Goal: Information Seeking & Learning: Learn about a topic

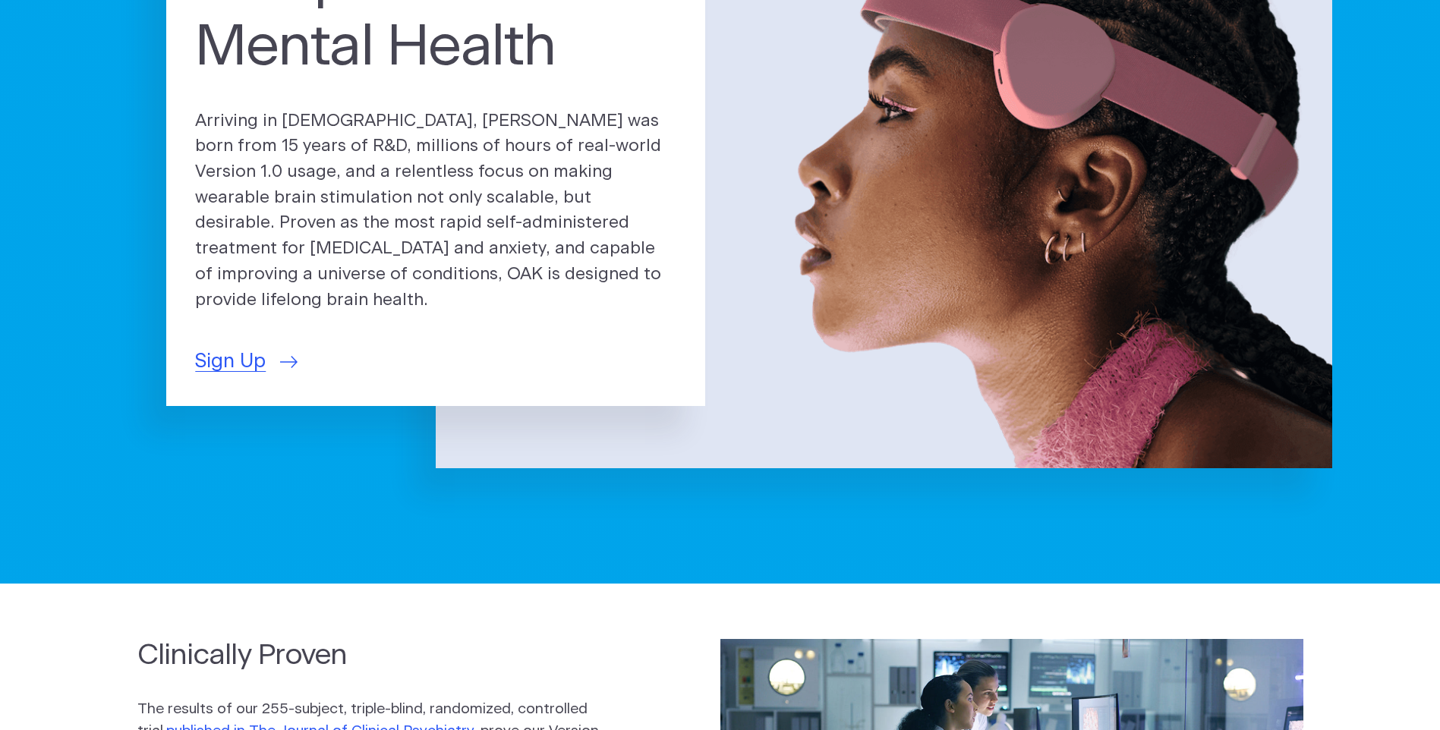
scroll to position [76, 0]
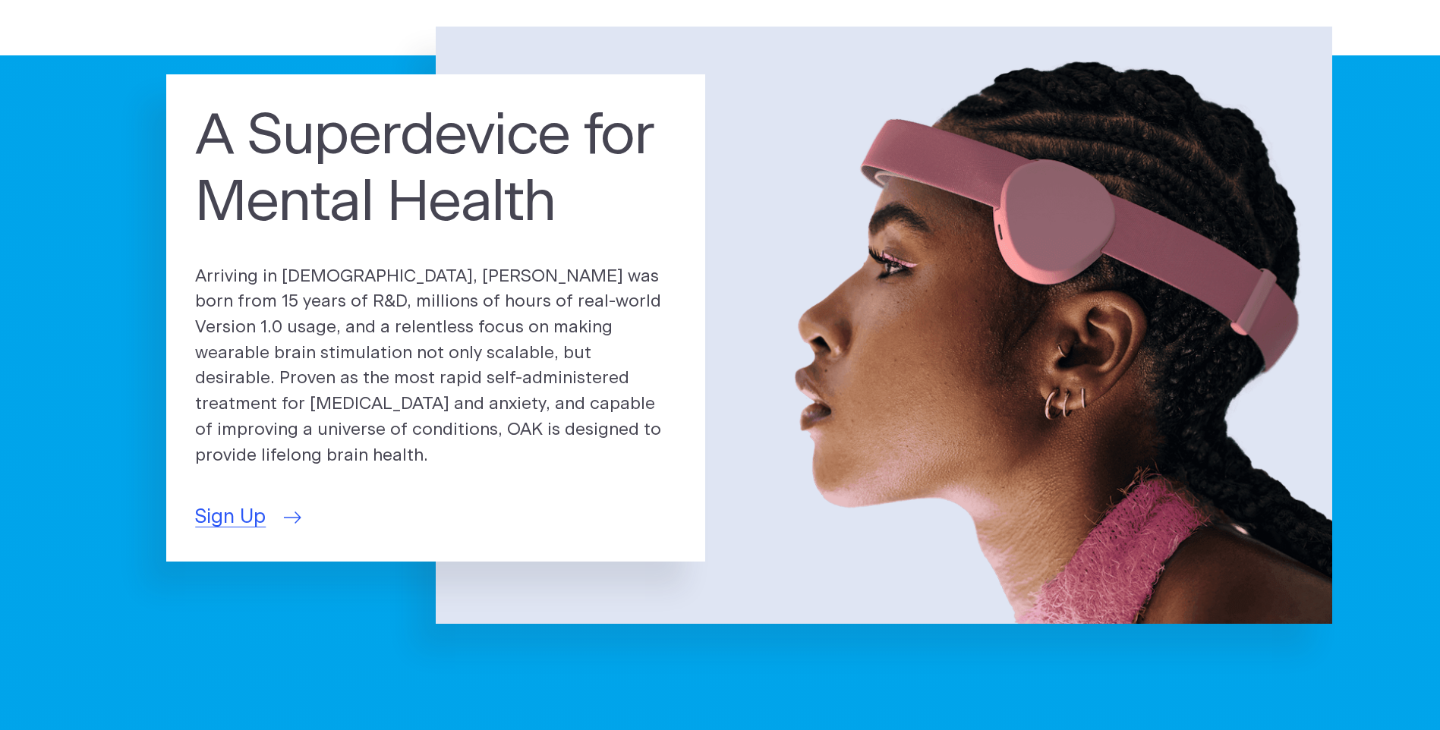
click at [248, 514] on span "Sign Up" at bounding box center [230, 518] width 71 height 30
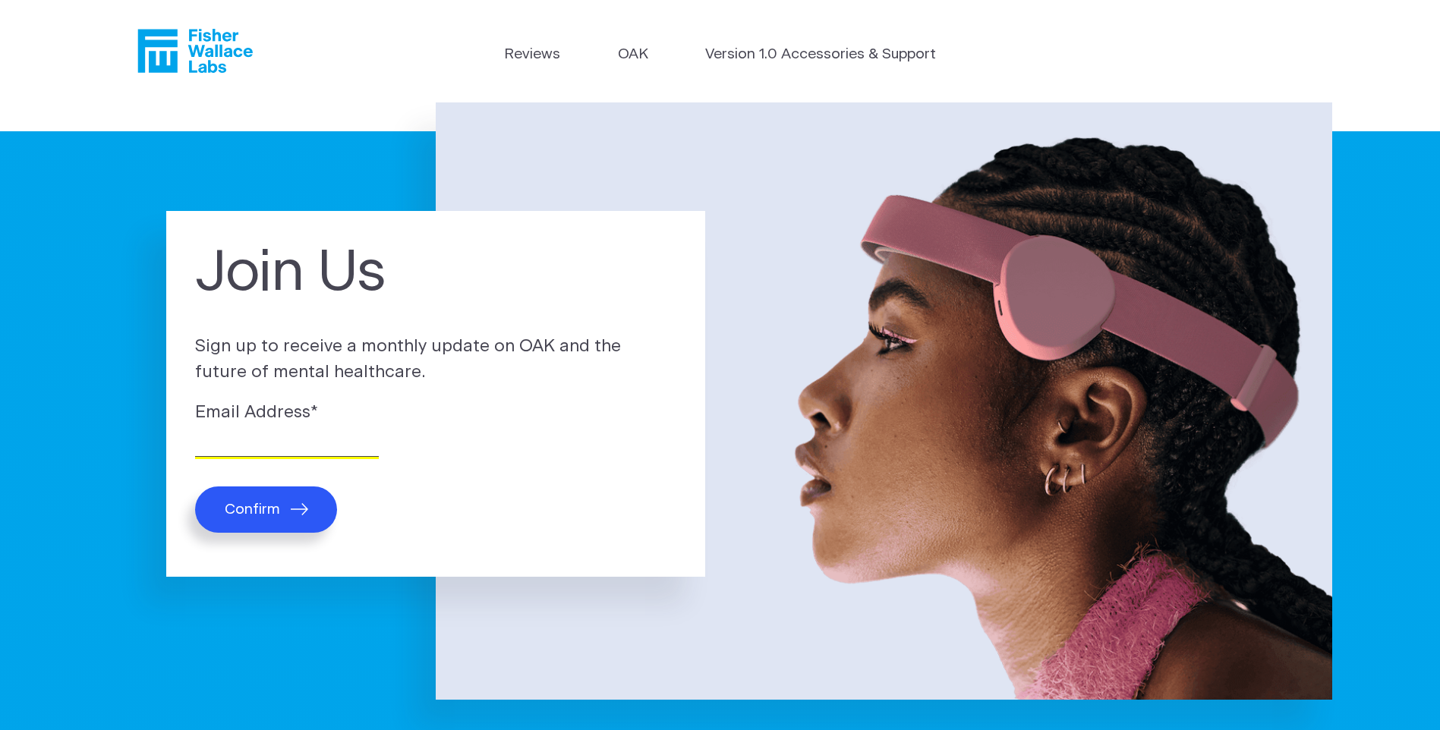
click at [251, 454] on input "Email Address *" at bounding box center [287, 446] width 184 height 24
type input "elyfrank@yahoo.com"
click at [245, 519] on button "Confirm" at bounding box center [266, 510] width 142 height 46
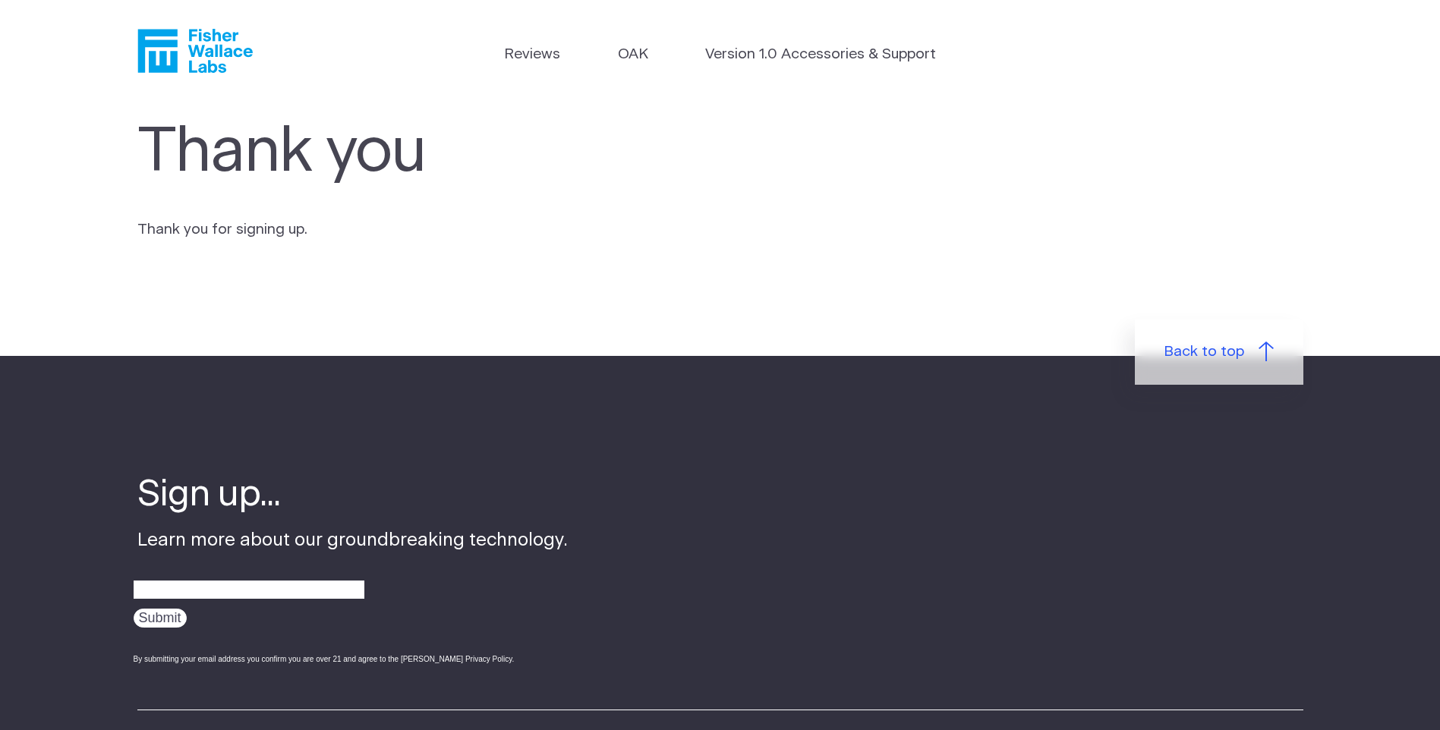
click at [222, 44] on icon "Fisher Wallace" at bounding box center [194, 51] width 115 height 44
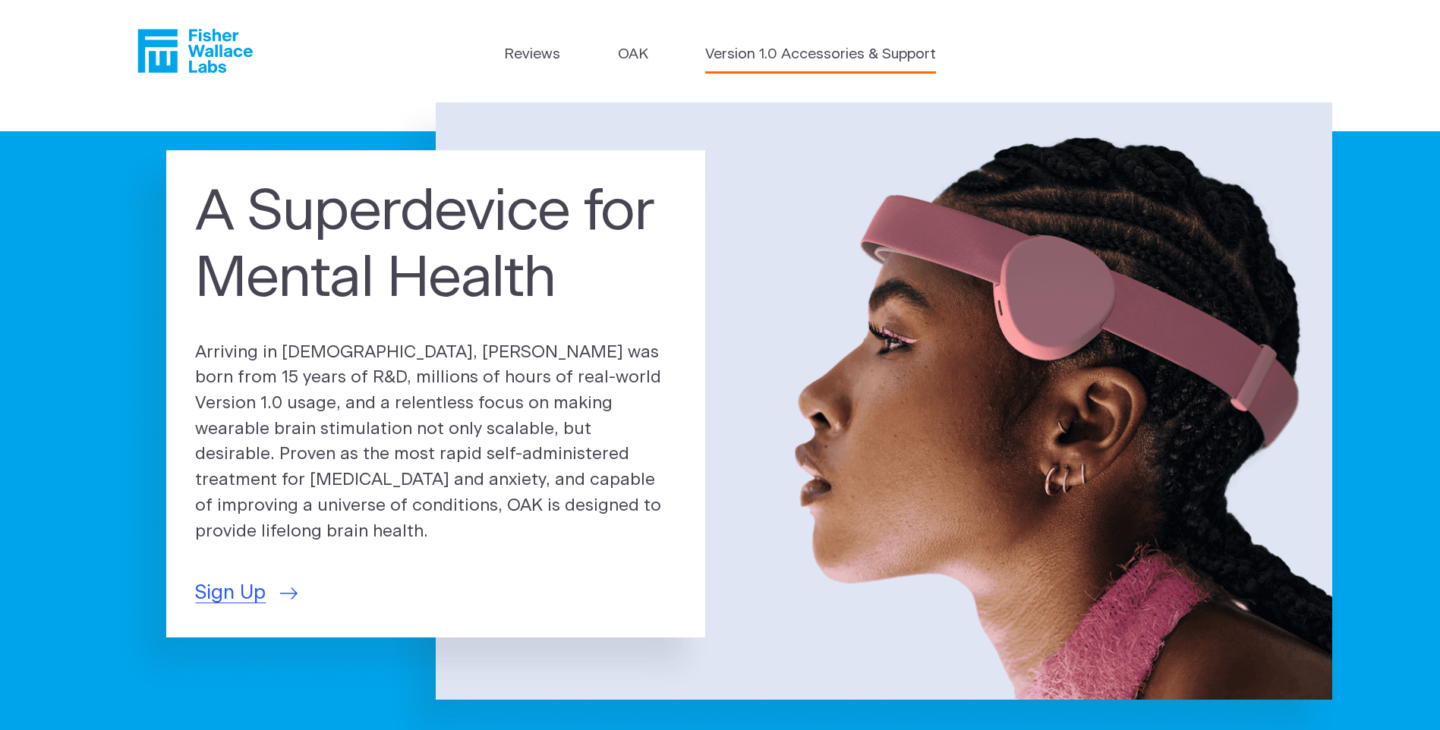
click at [776, 53] on link "Version 1.0 Accessories & Support" at bounding box center [820, 55] width 231 height 22
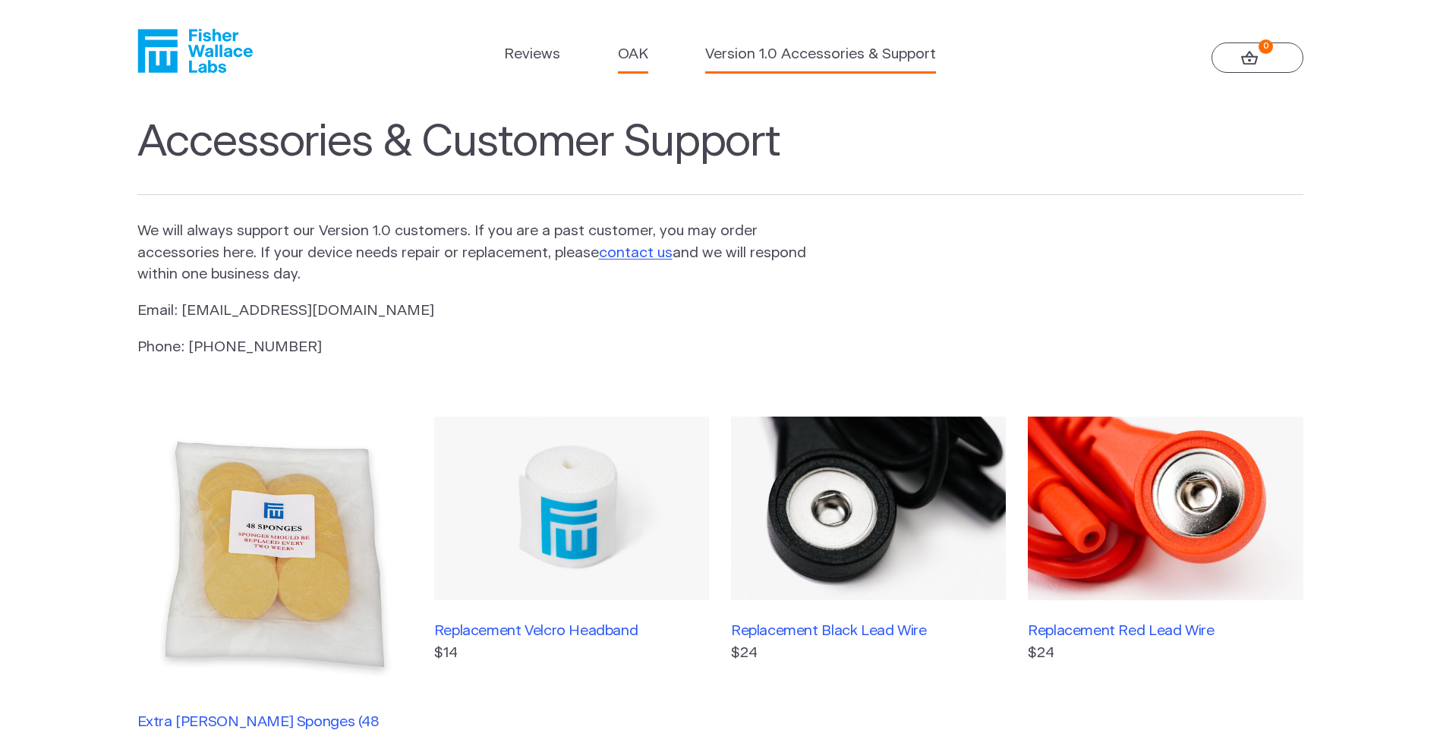
click at [626, 58] on link "OAK" at bounding box center [633, 55] width 30 height 22
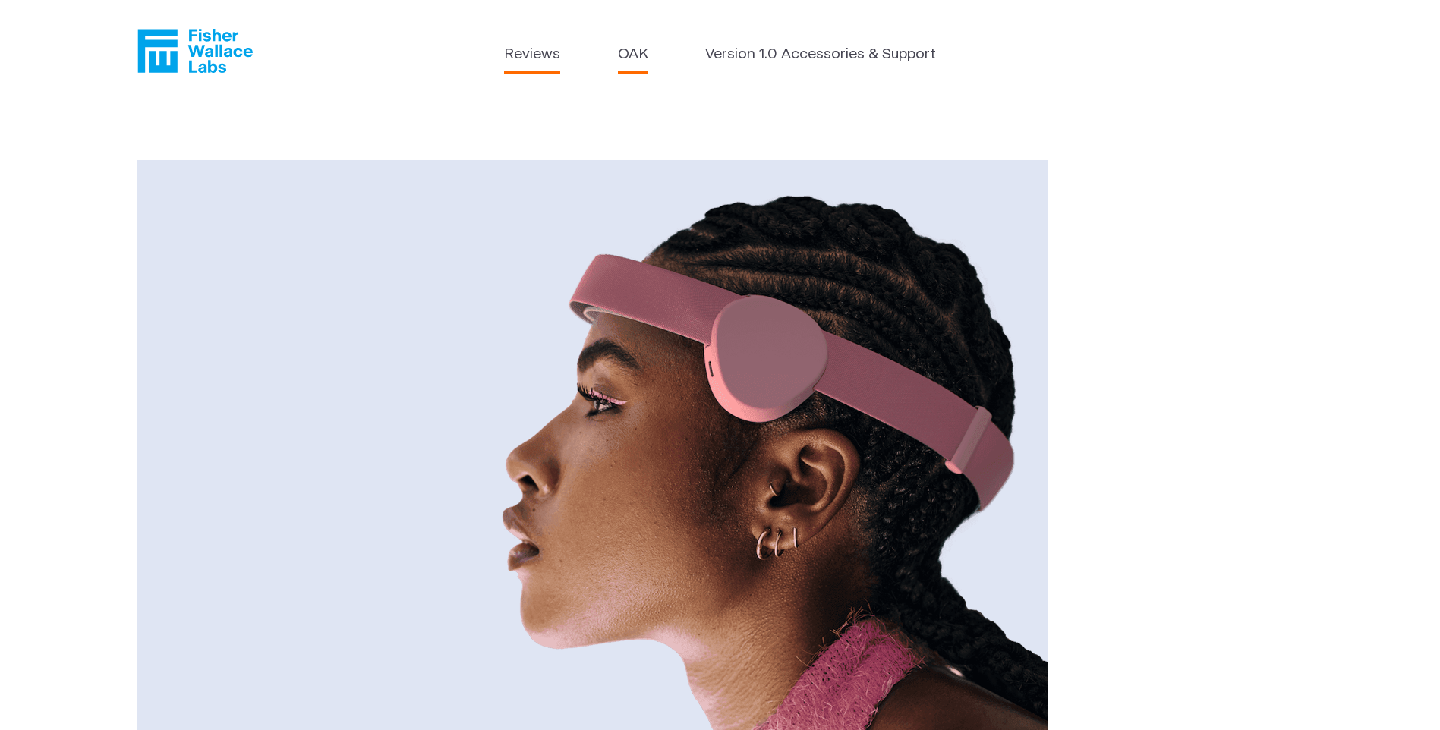
click at [518, 52] on link "Reviews" at bounding box center [532, 55] width 56 height 22
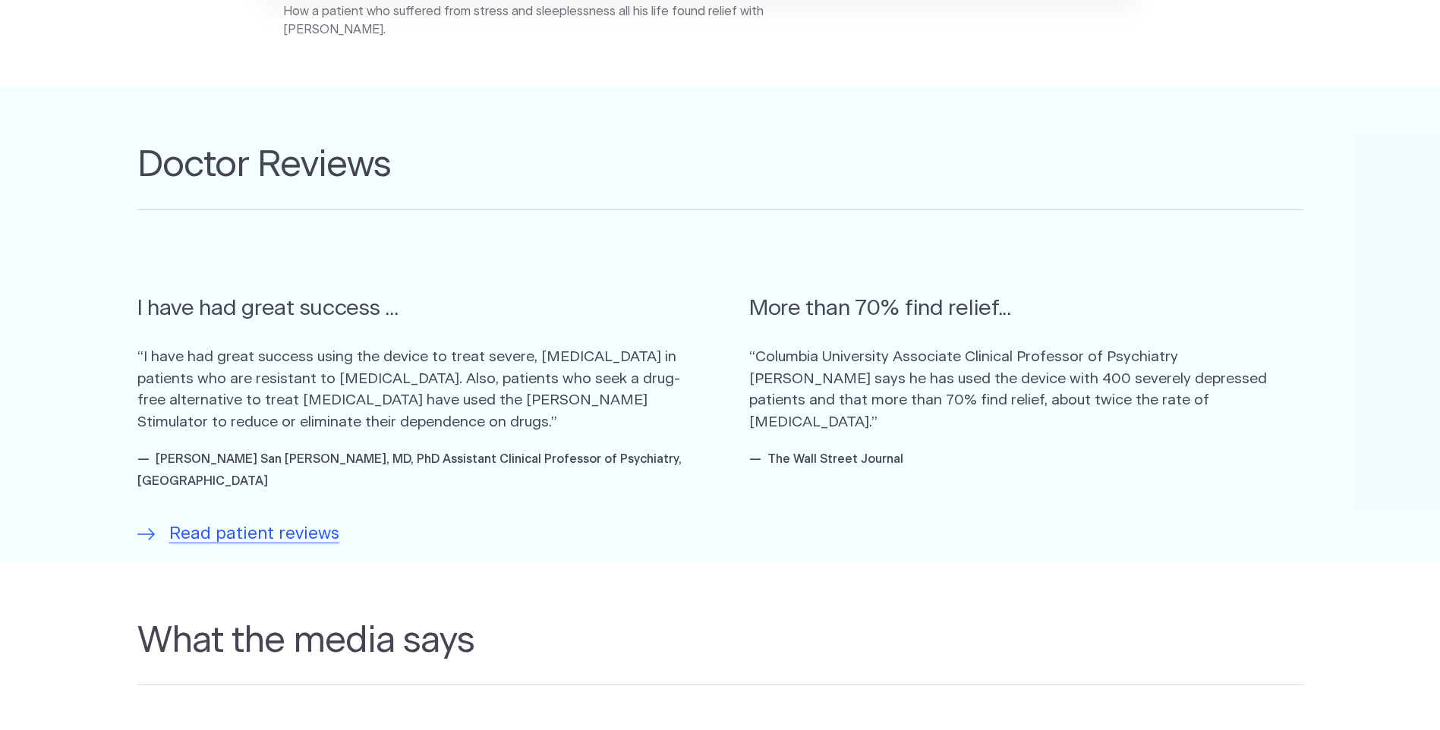
scroll to position [759, 0]
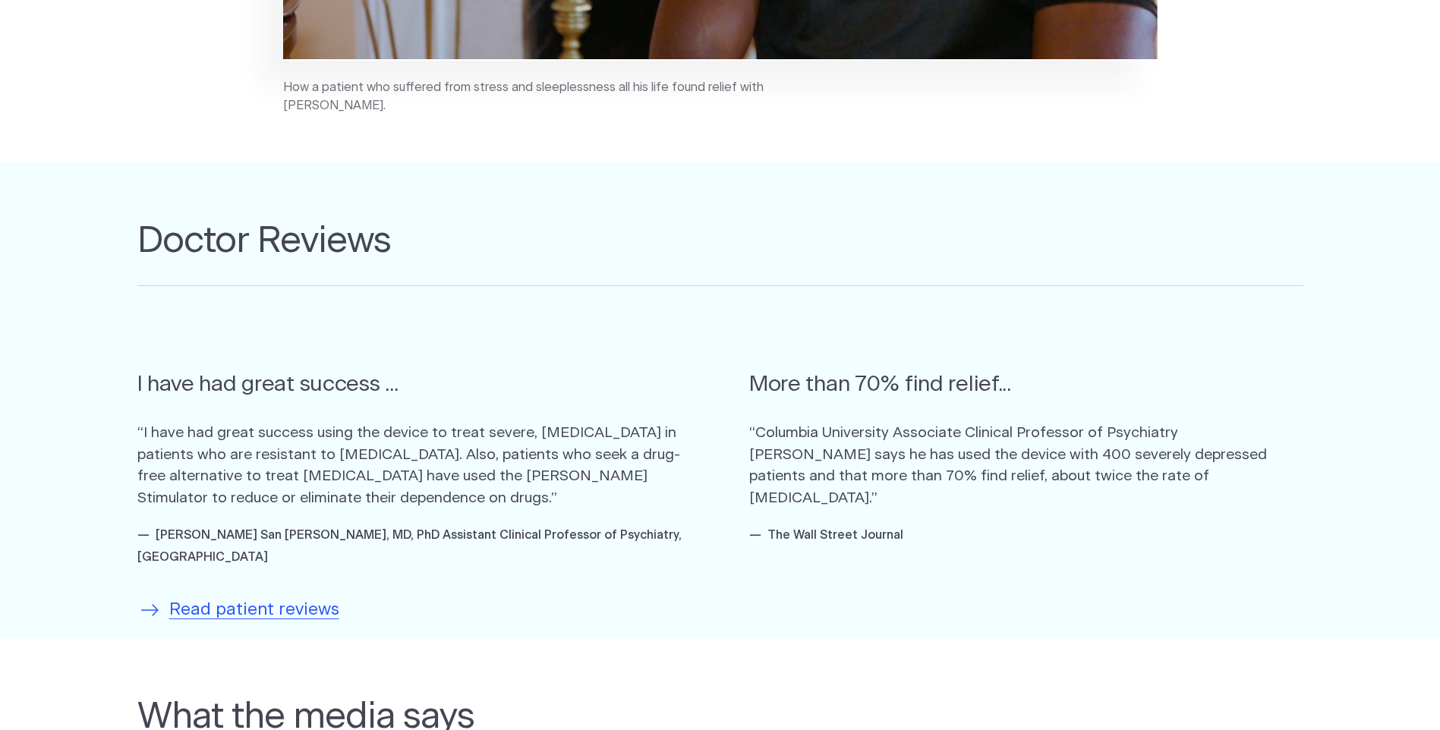
click at [269, 598] on span "Read patient reviews" at bounding box center [254, 611] width 170 height 26
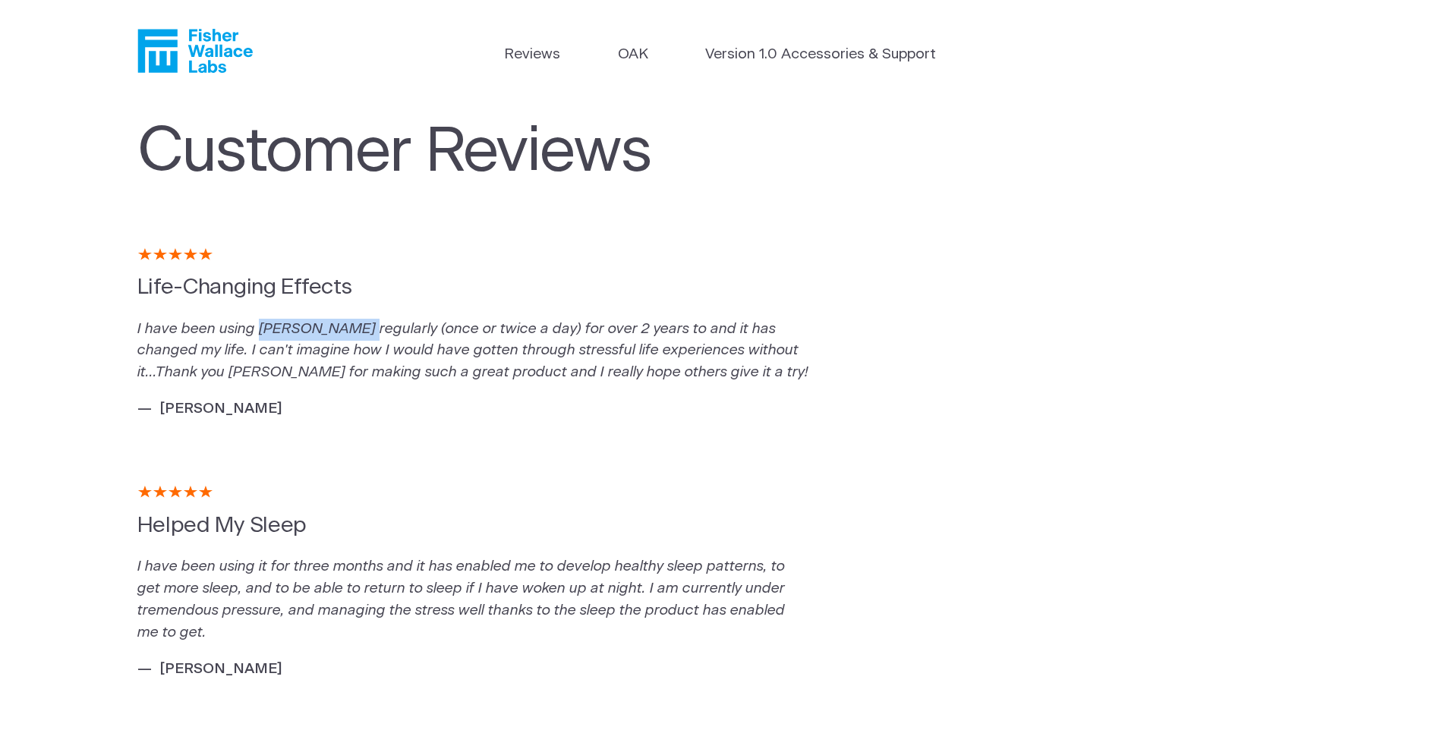
drag, startPoint x: 257, startPoint y: 326, endPoint x: 353, endPoint y: 336, distance: 96.9
click at [353, 336] on em "I have been using [PERSON_NAME] regularly (once or twice a day) for over 2 year…" at bounding box center [472, 351] width 671 height 58
copy em "[PERSON_NAME]"
click at [194, 49] on icon "Fisher Wallace" at bounding box center [200, 51] width 104 height 44
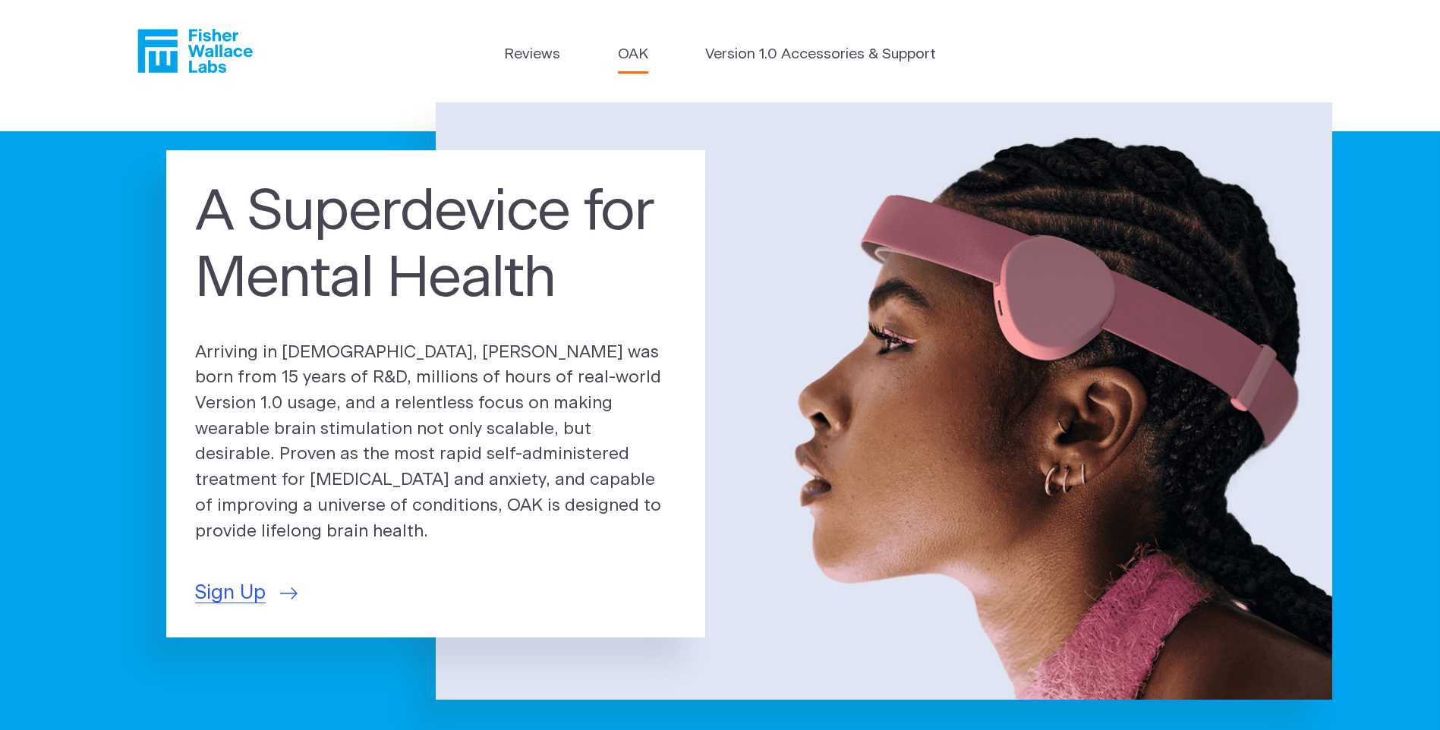
click at [642, 60] on link "OAK" at bounding box center [633, 55] width 30 height 22
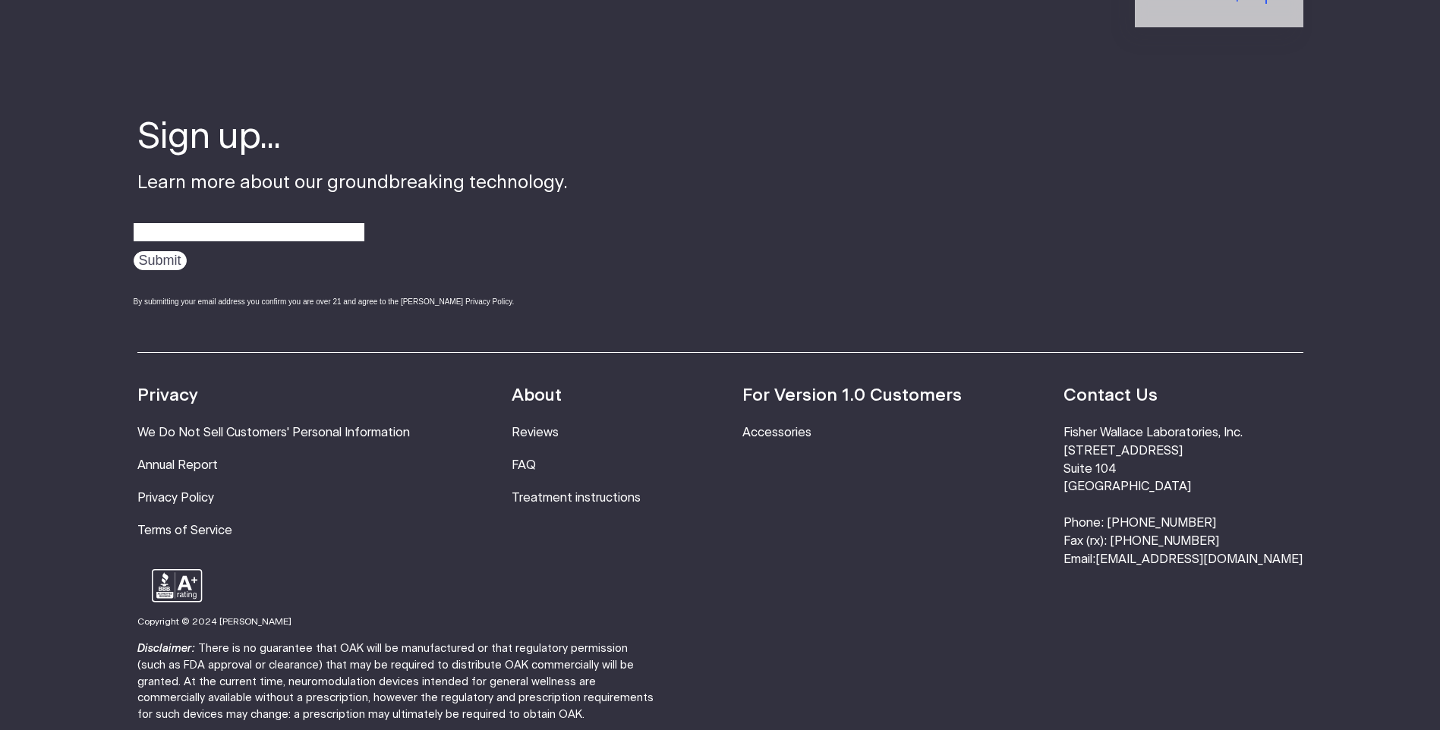
scroll to position [2809, 0]
